Goal: Find specific page/section: Find specific page/section

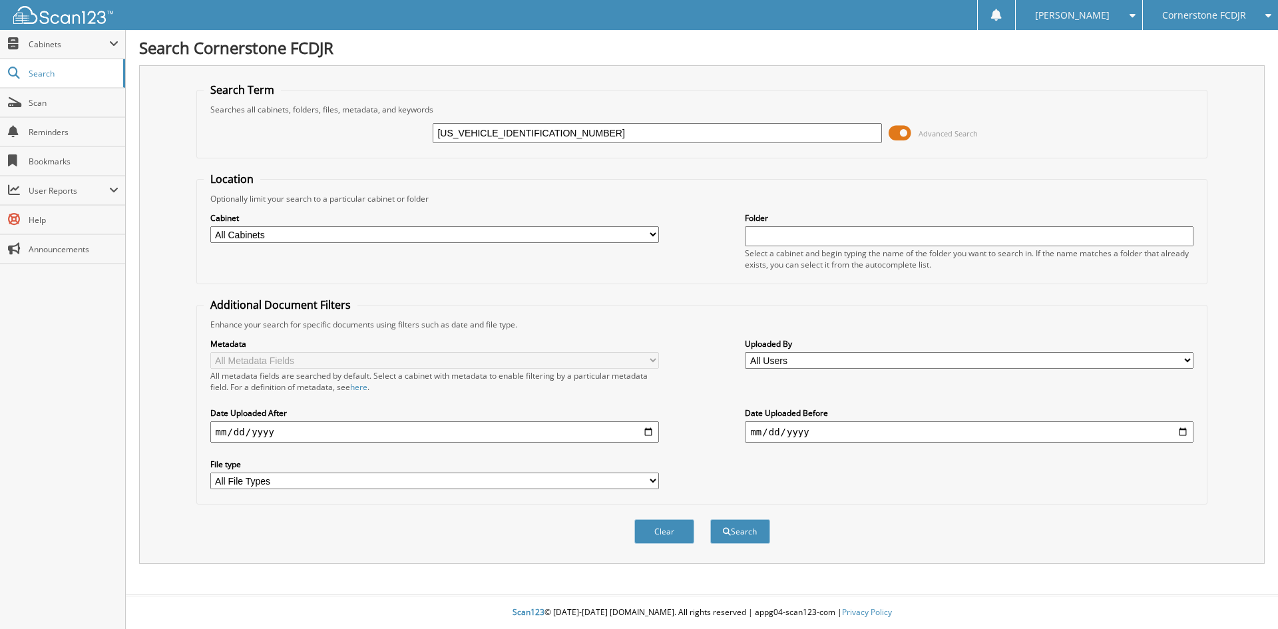
type input "[US_VEHICLE_IDENTIFICATION_NUMBER]"
click at [710, 519] on button "Search" at bounding box center [740, 531] width 60 height 25
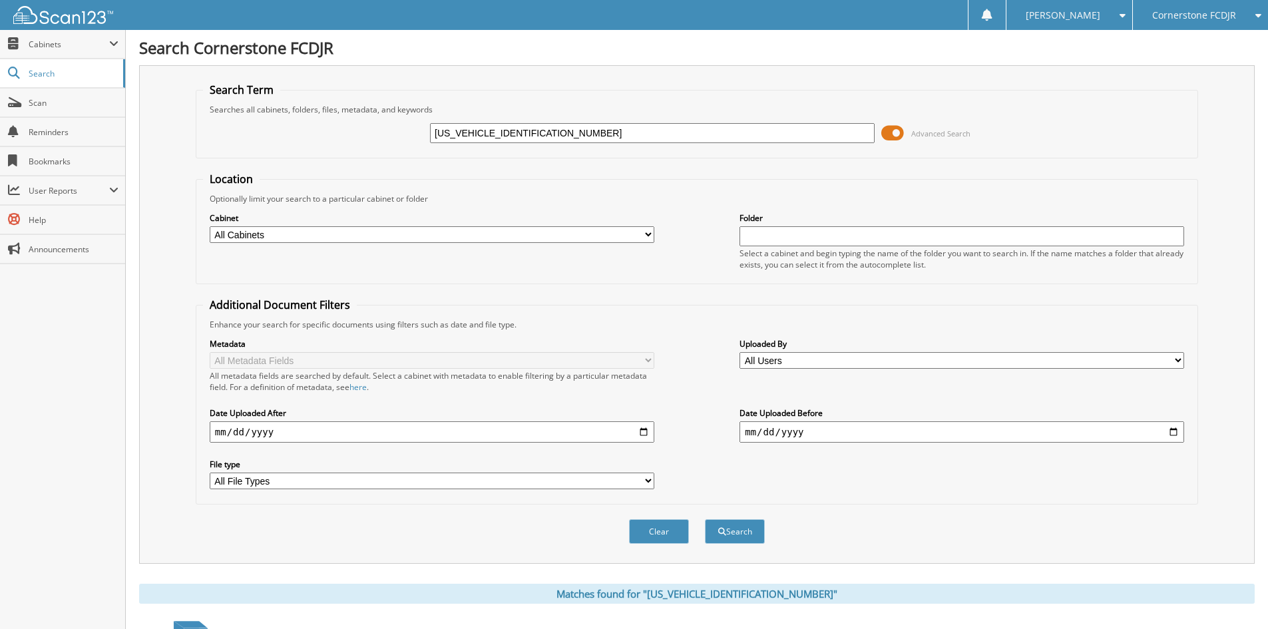
click at [555, 133] on input "1FTNR3XGXFKA71770" at bounding box center [652, 133] width 445 height 20
paste input "F40390A"
type input "F40390A"
click at [705, 519] on button "Search" at bounding box center [735, 531] width 60 height 25
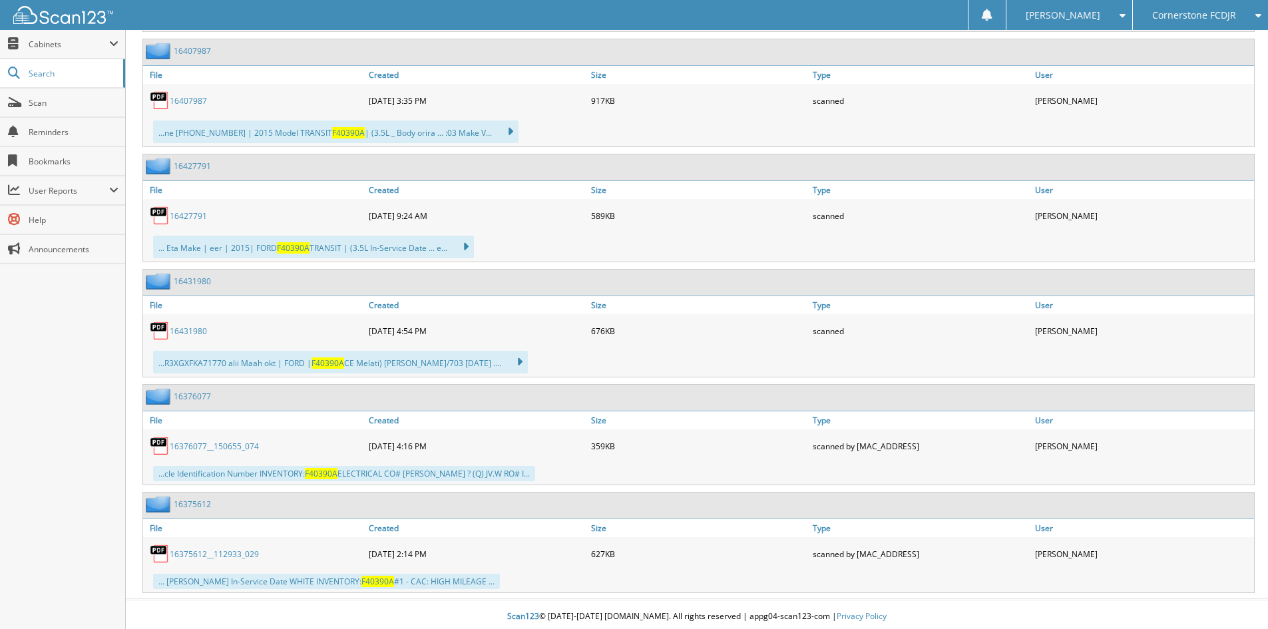
scroll to position [2240, 0]
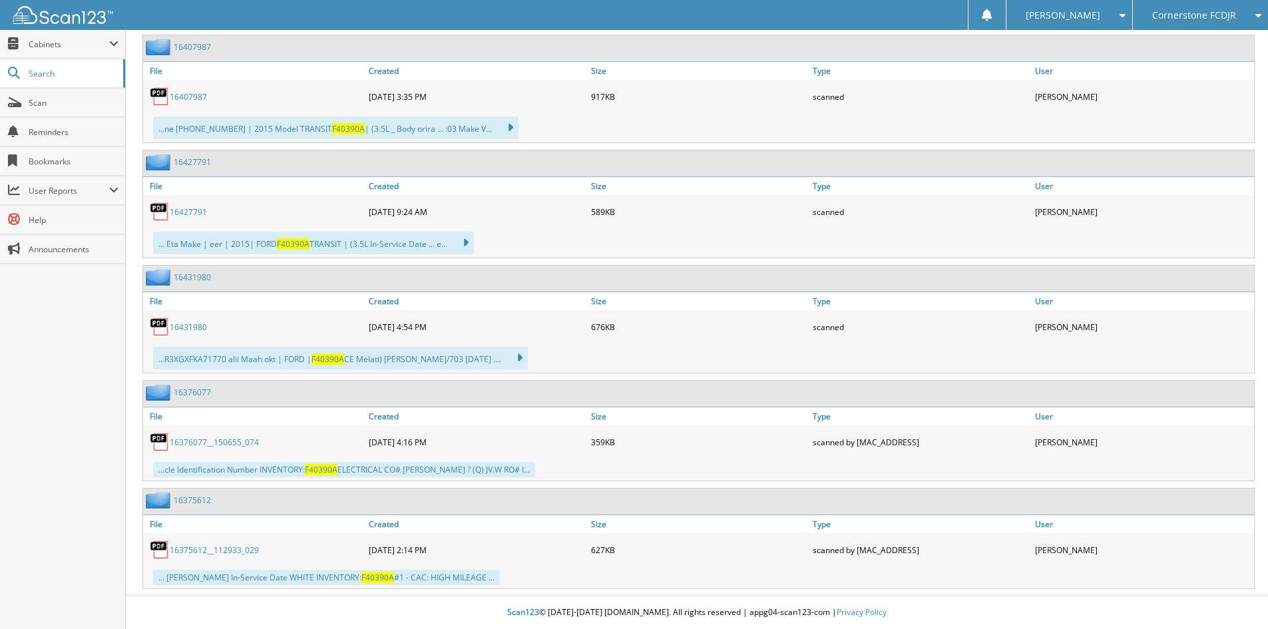
click at [192, 393] on link "16376077" at bounding box center [192, 392] width 37 height 11
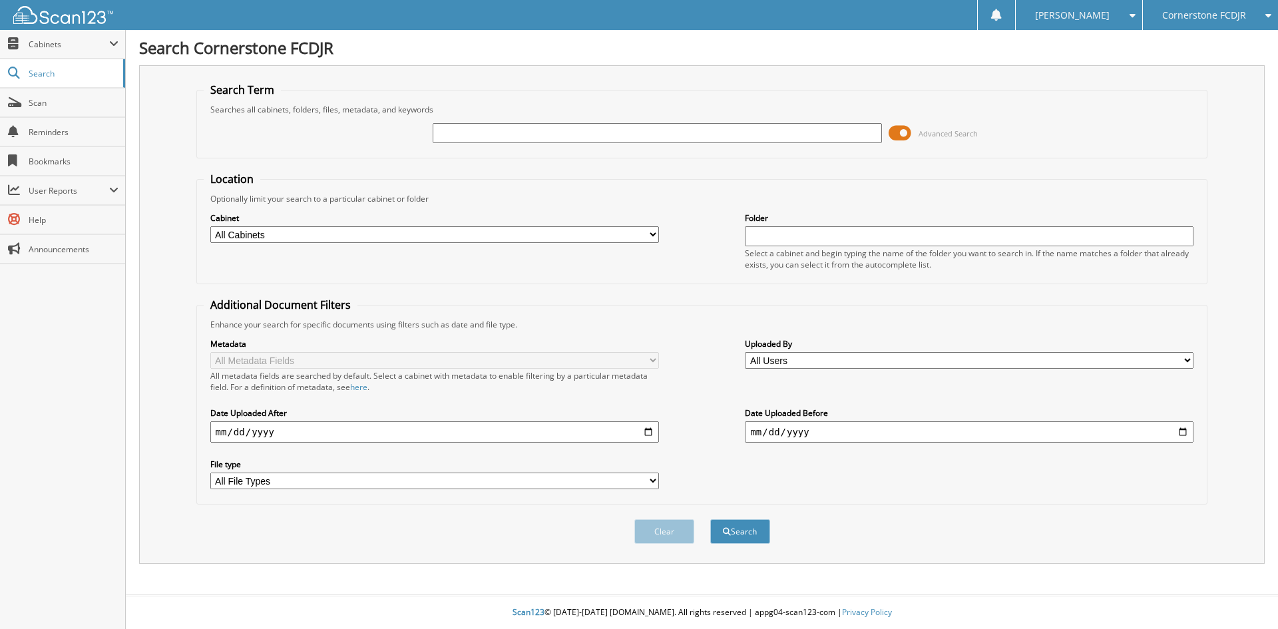
click at [551, 129] on input "text" at bounding box center [657, 133] width 449 height 20
type input "F40390A"
click at [710, 519] on button "Search" at bounding box center [740, 531] width 60 height 25
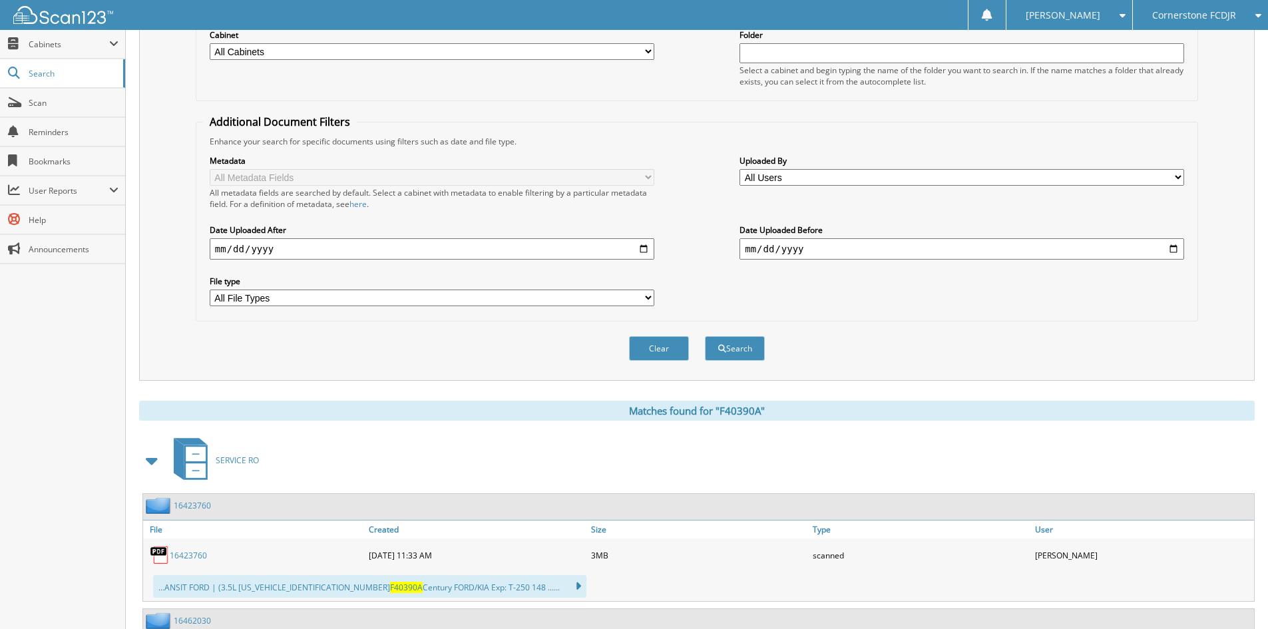
scroll to position [266, 0]
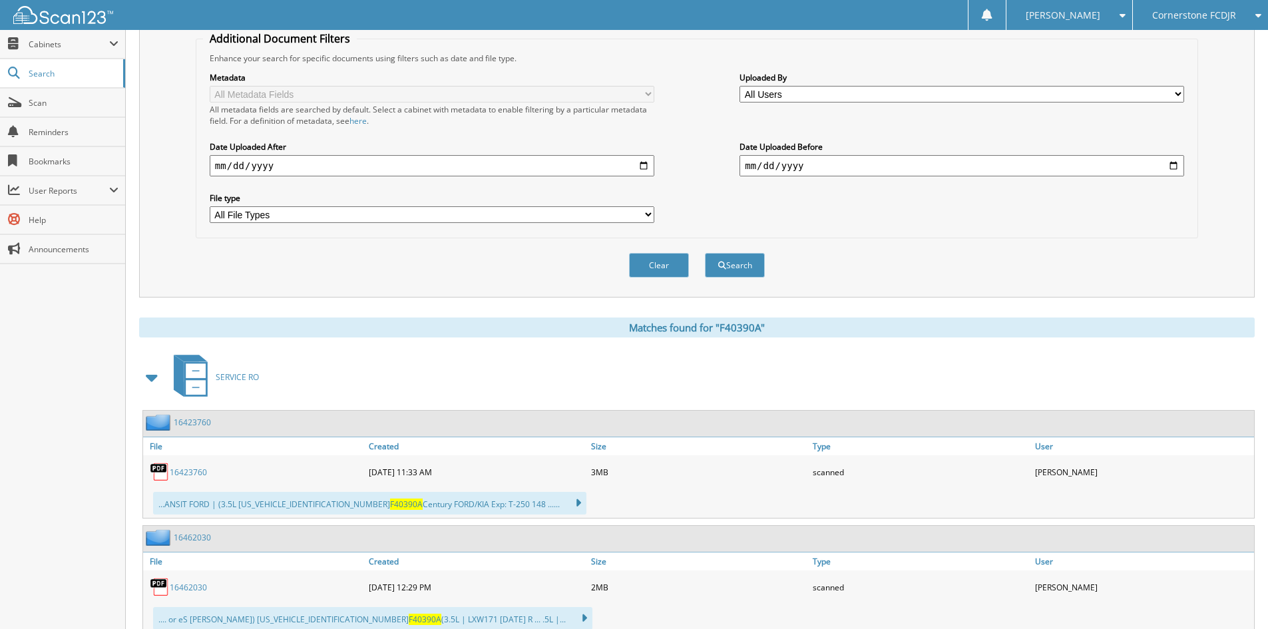
click at [155, 376] on span at bounding box center [152, 378] width 19 height 24
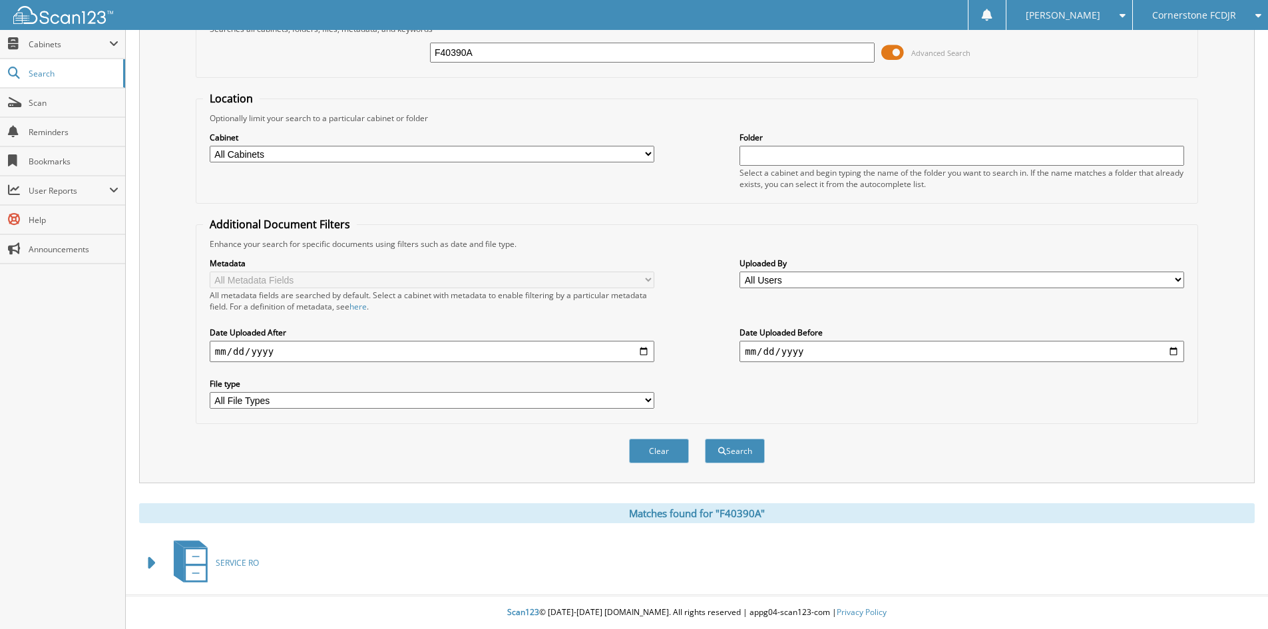
scroll to position [81, 0]
click at [63, 53] on span "Cabinets" at bounding box center [62, 44] width 125 height 29
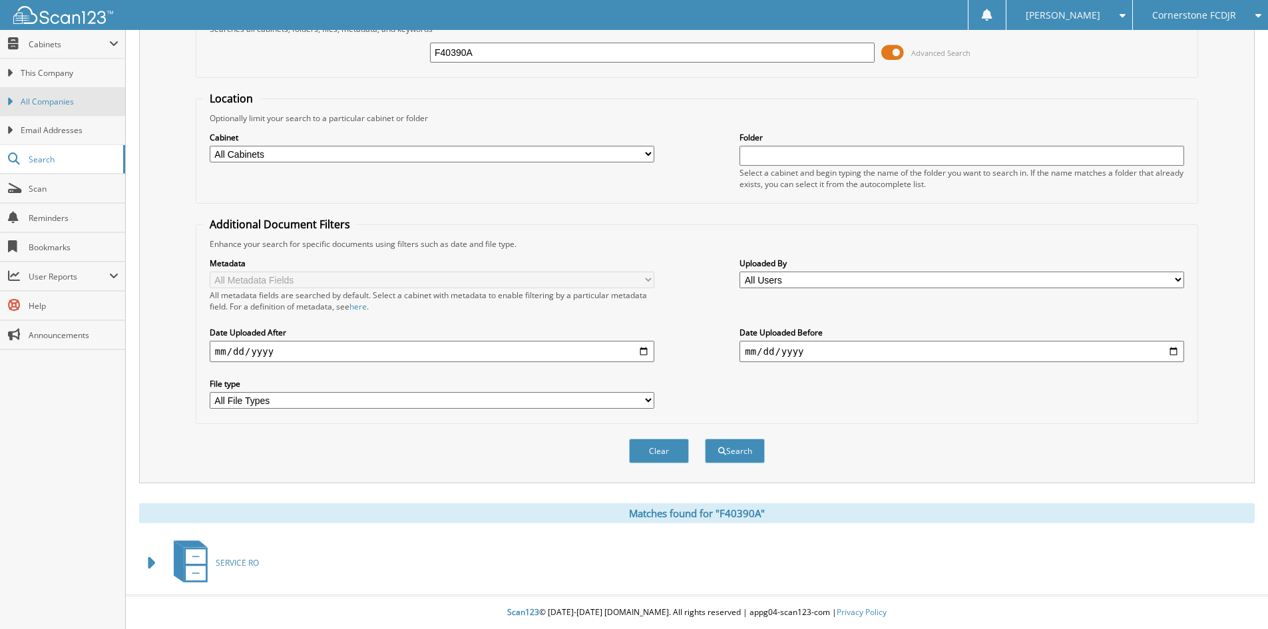
click at [91, 89] on link "All Companies" at bounding box center [62, 101] width 125 height 29
click at [11, 98] on link "All Companies" at bounding box center [62, 101] width 125 height 29
